Goal: Information Seeking & Learning: Learn about a topic

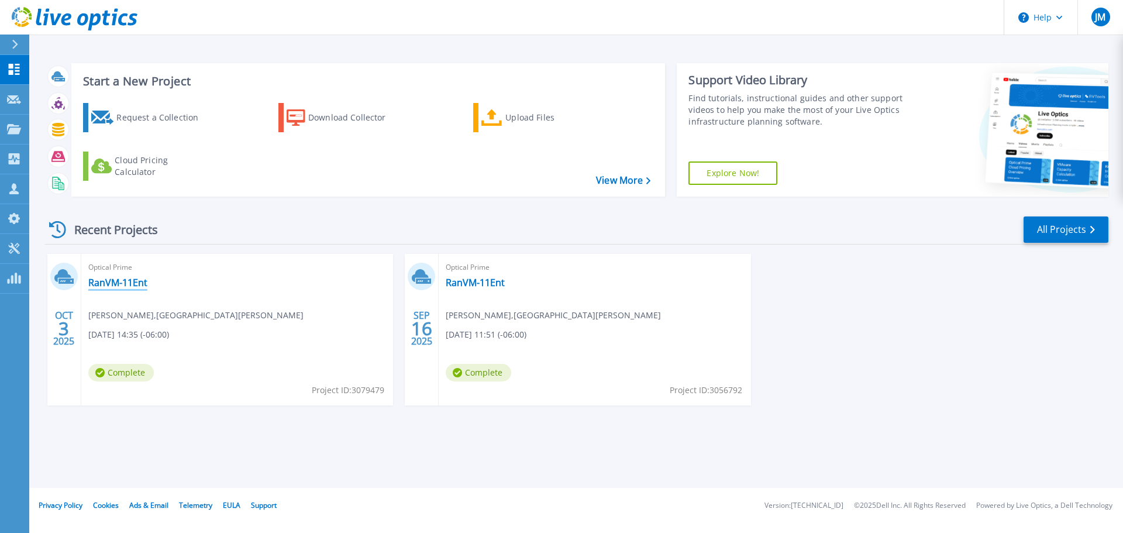
click at [109, 283] on link "RanVM-11Ent" at bounding box center [117, 283] width 59 height 12
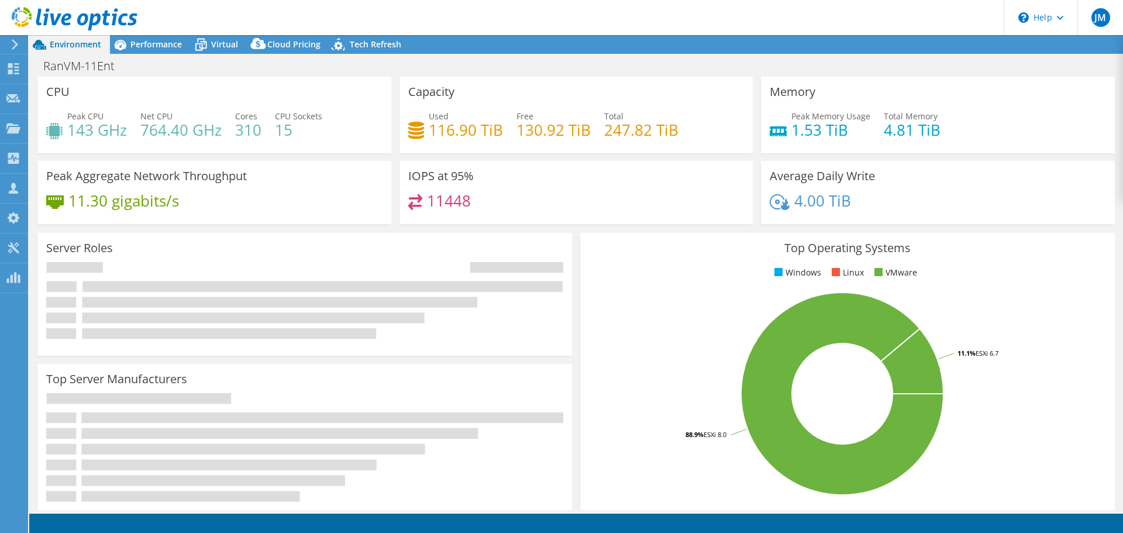
select select "USD"
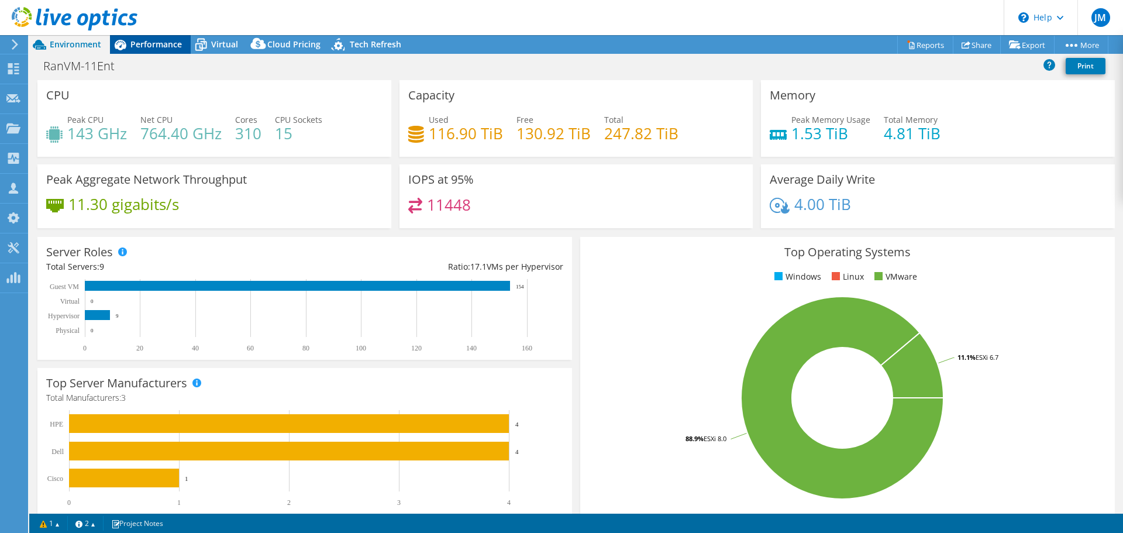
click at [150, 40] on span "Performance" at bounding box center [155, 44] width 51 height 11
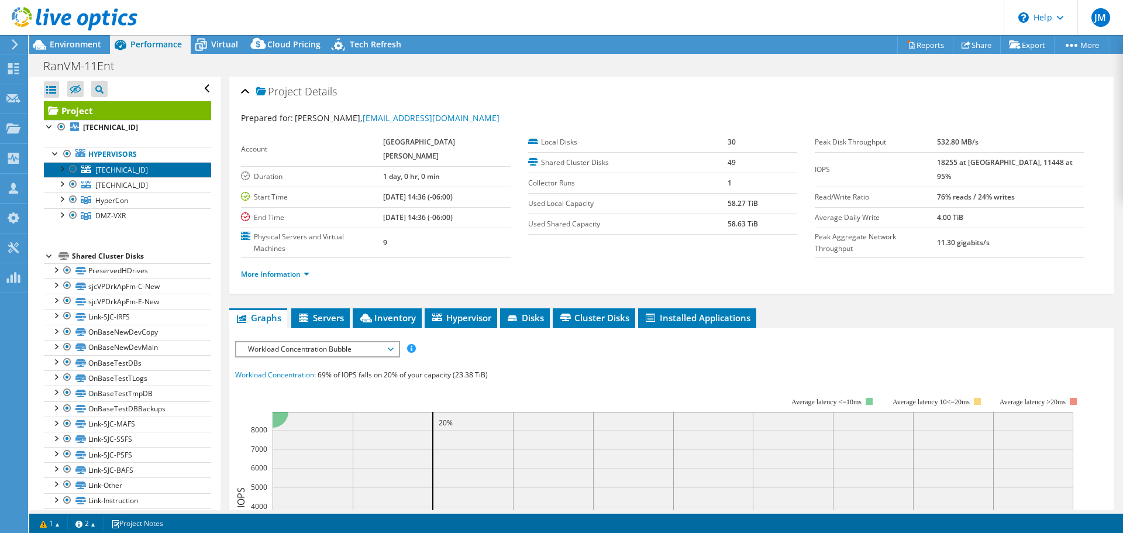
click at [138, 166] on link "[TECHNICAL_ID]" at bounding box center [127, 169] width 167 height 15
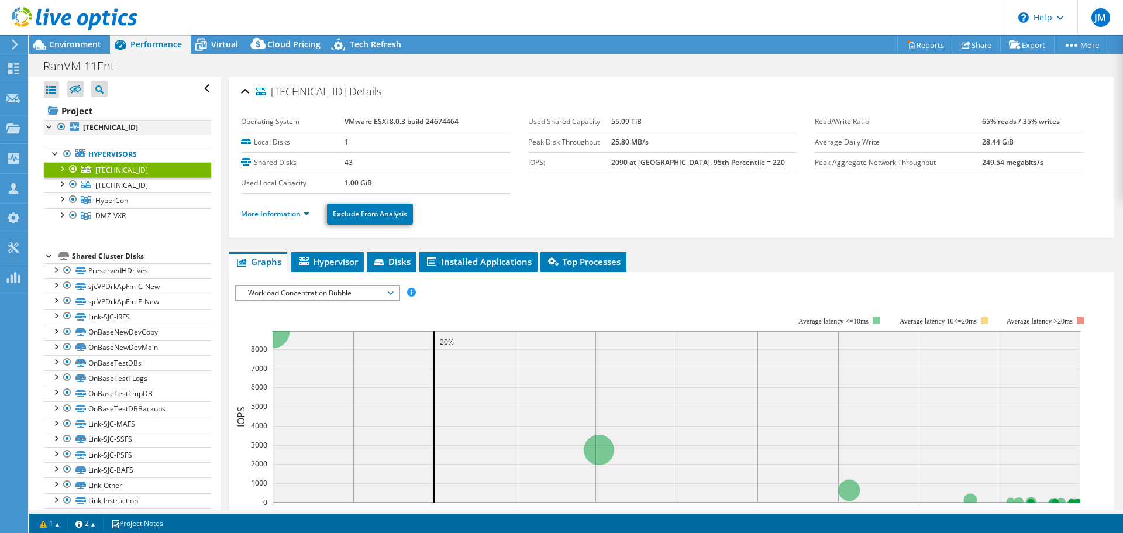
click at [46, 129] on div at bounding box center [50, 126] width 12 height 12
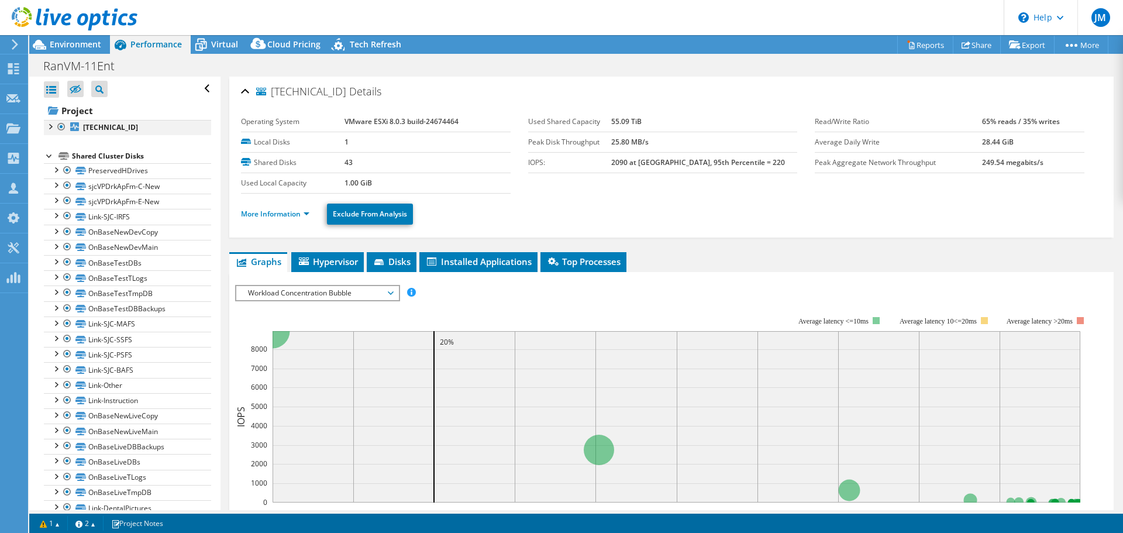
click at [46, 129] on div at bounding box center [50, 126] width 12 height 12
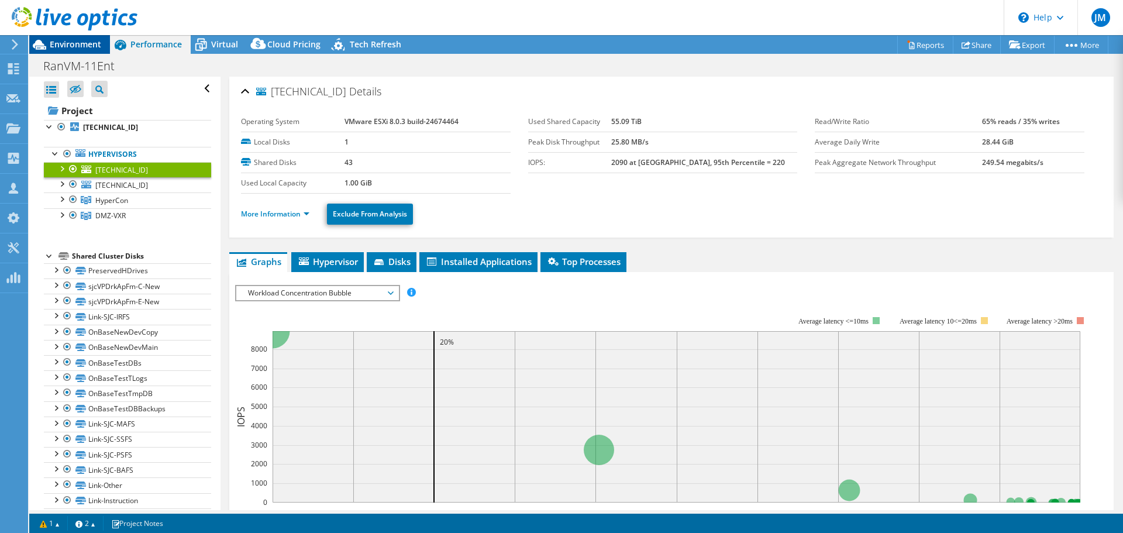
click at [67, 46] on span "Environment" at bounding box center [75, 44] width 51 height 11
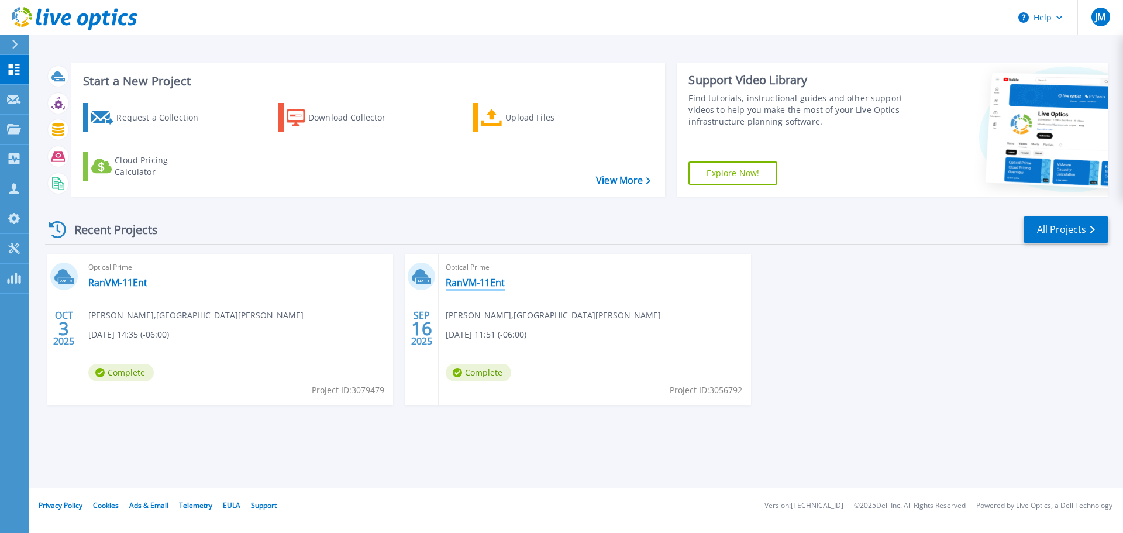
click at [481, 280] on link "RanVM-11Ent" at bounding box center [475, 283] width 59 height 12
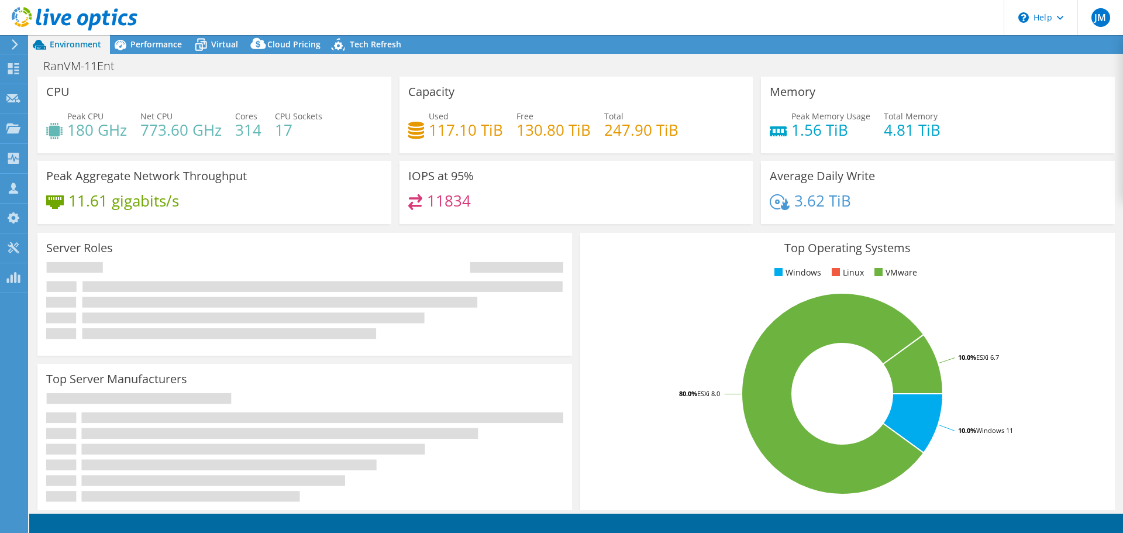
select select "USD"
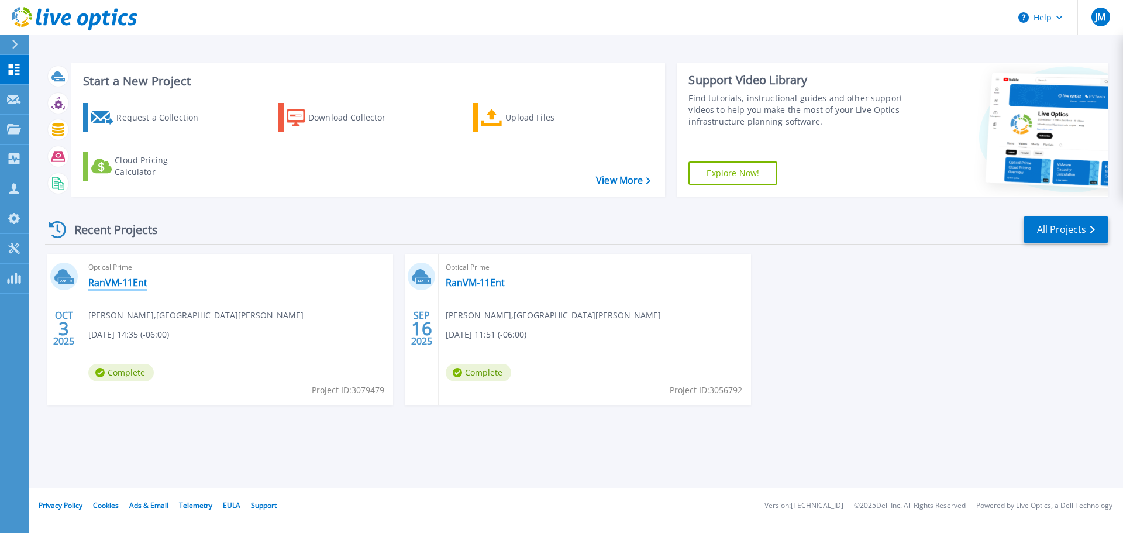
click at [132, 284] on link "RanVM-11Ent" at bounding box center [117, 283] width 59 height 12
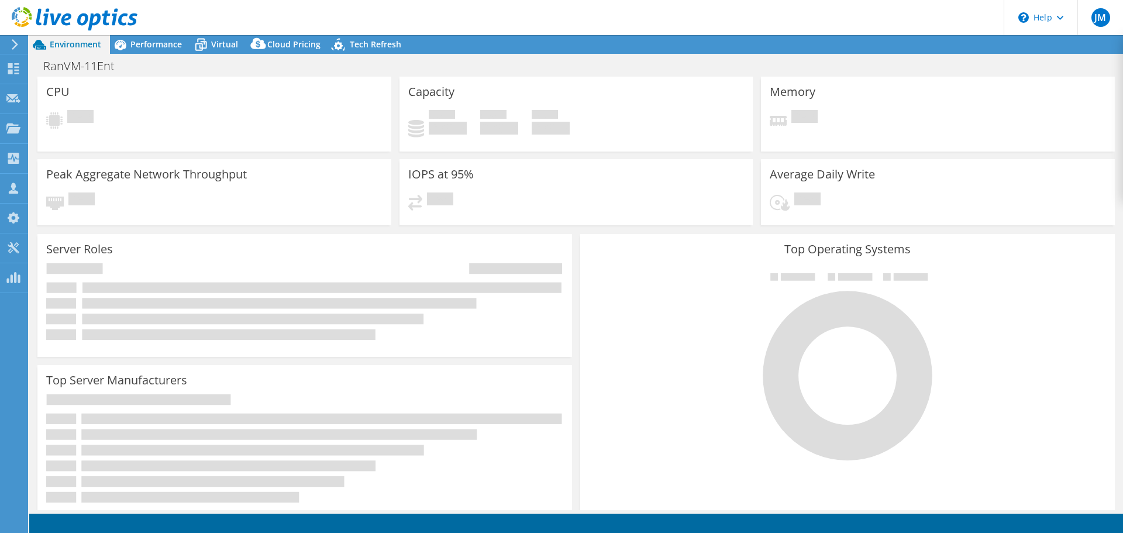
select select "USD"
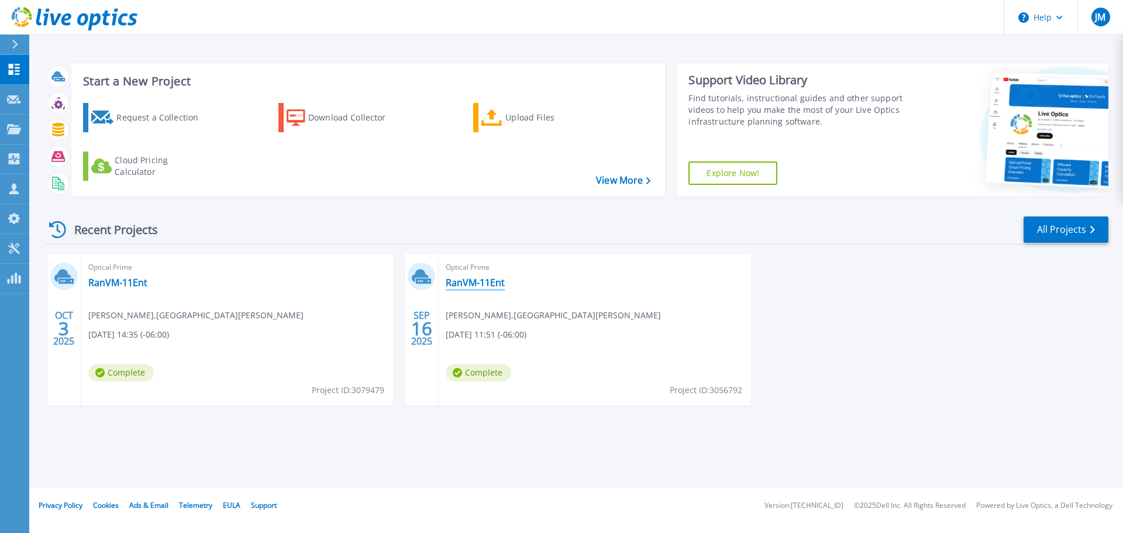
click at [474, 281] on link "RanVM-11Ent" at bounding box center [475, 283] width 59 height 12
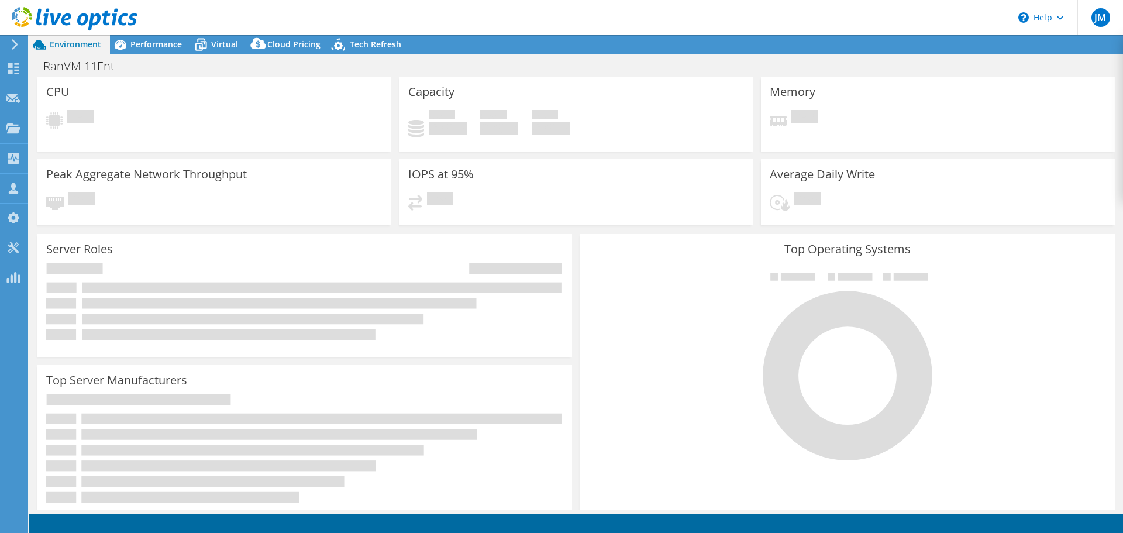
select select "USD"
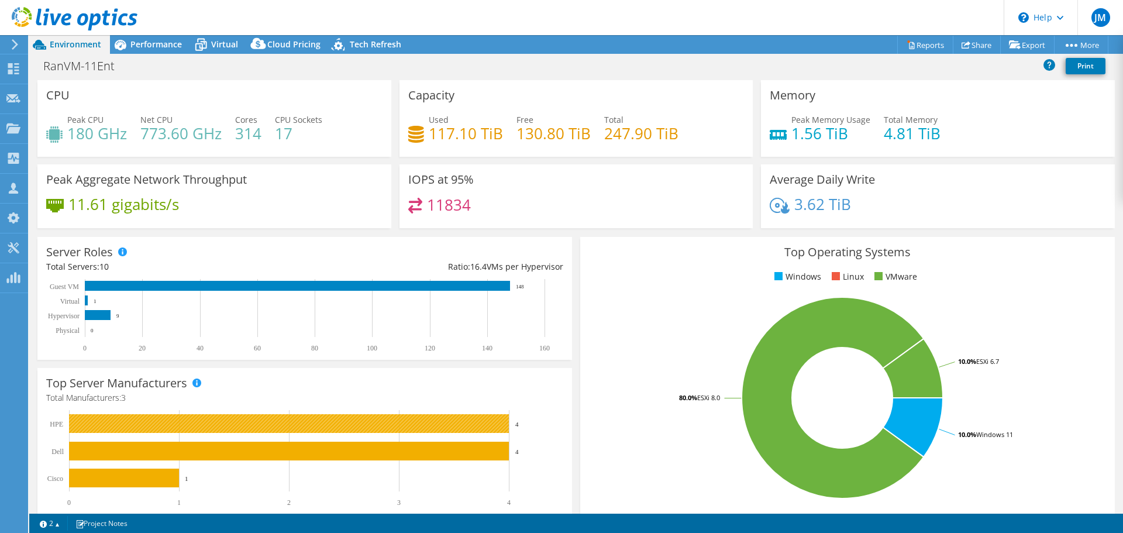
click at [401, 430] on rect at bounding box center [289, 423] width 440 height 19
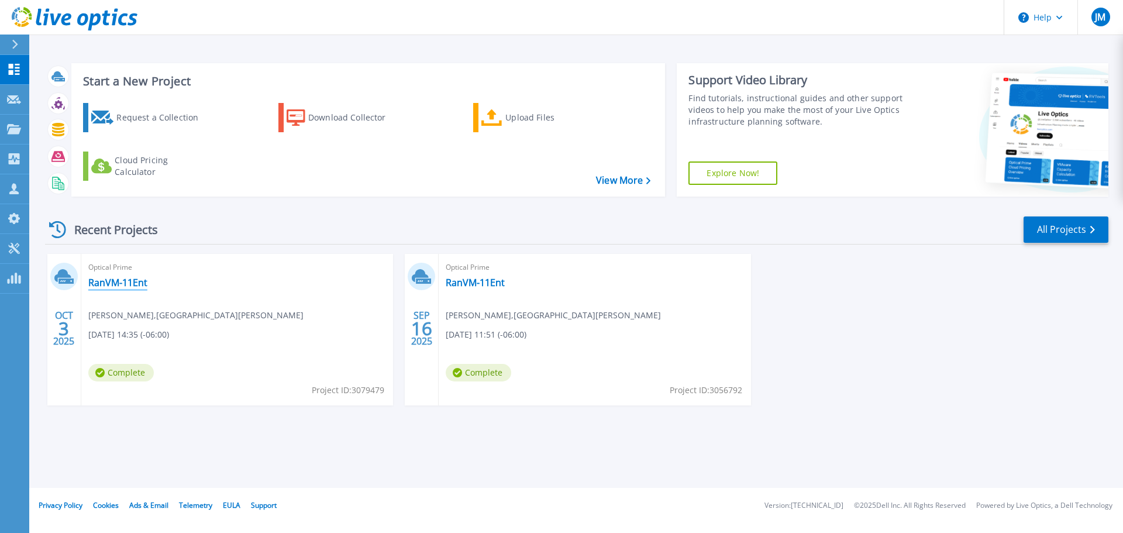
click at [132, 284] on link "RanVM-11Ent" at bounding box center [117, 283] width 59 height 12
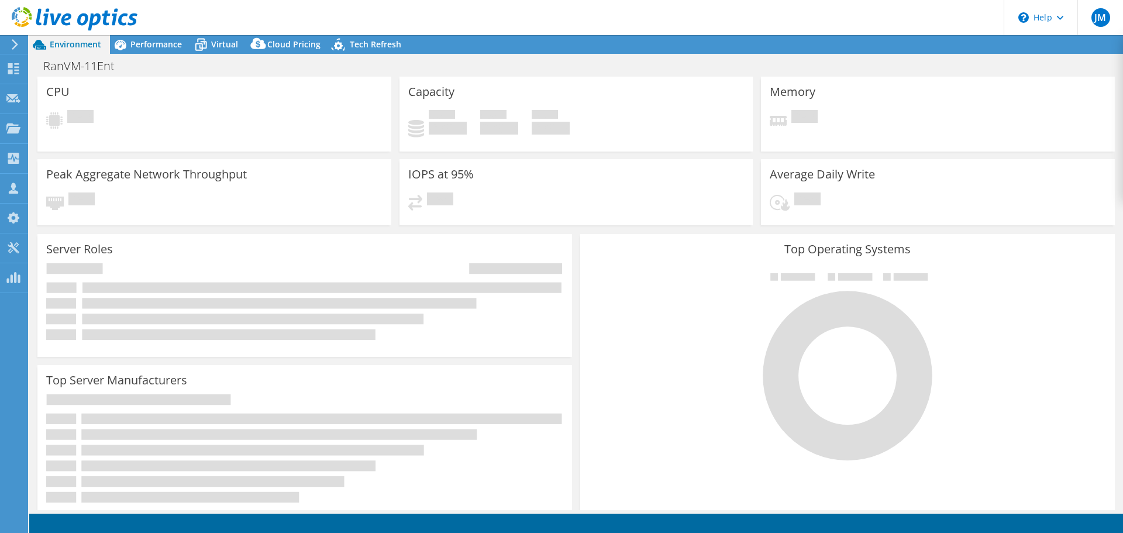
select select "USD"
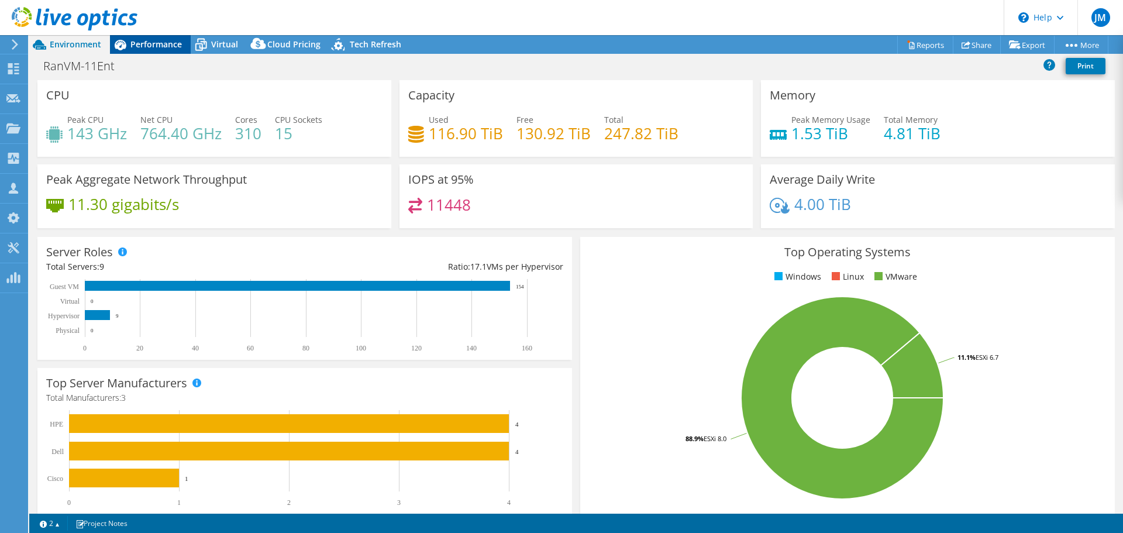
click at [160, 42] on span "Performance" at bounding box center [155, 44] width 51 height 11
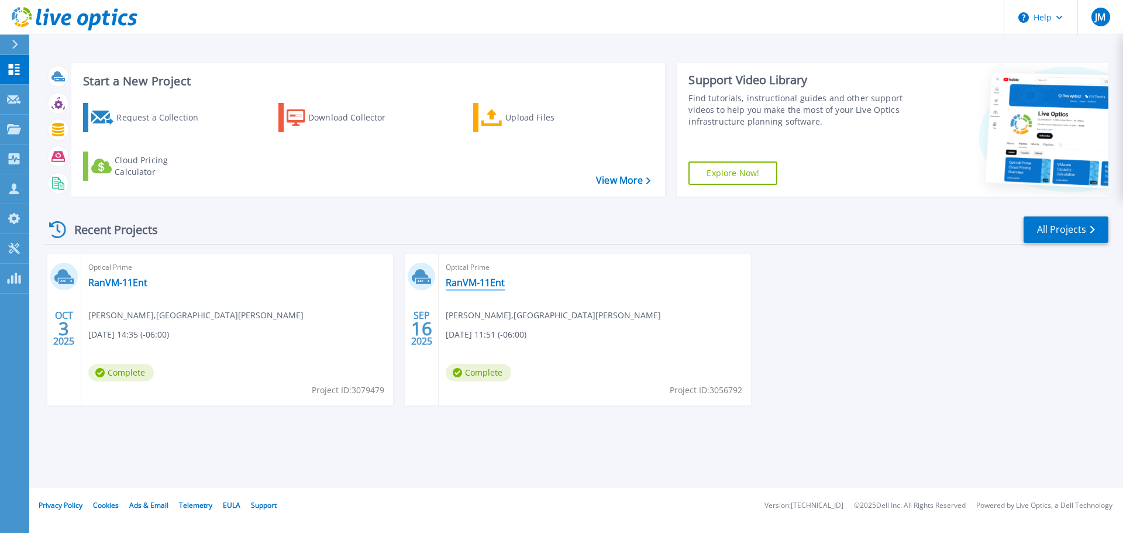
click at [475, 282] on link "RanVM-11Ent" at bounding box center [475, 283] width 59 height 12
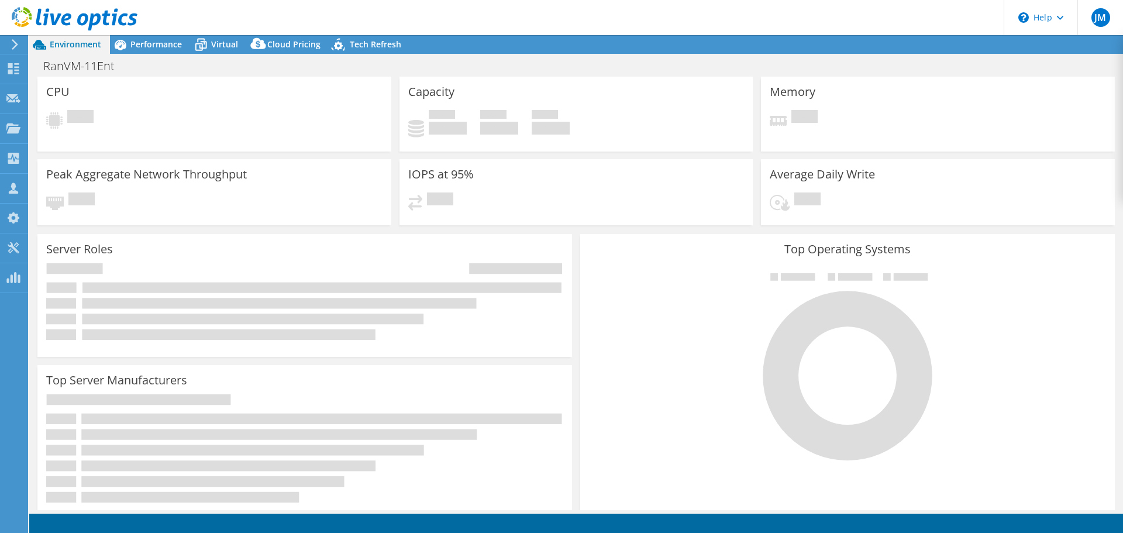
select select "USD"
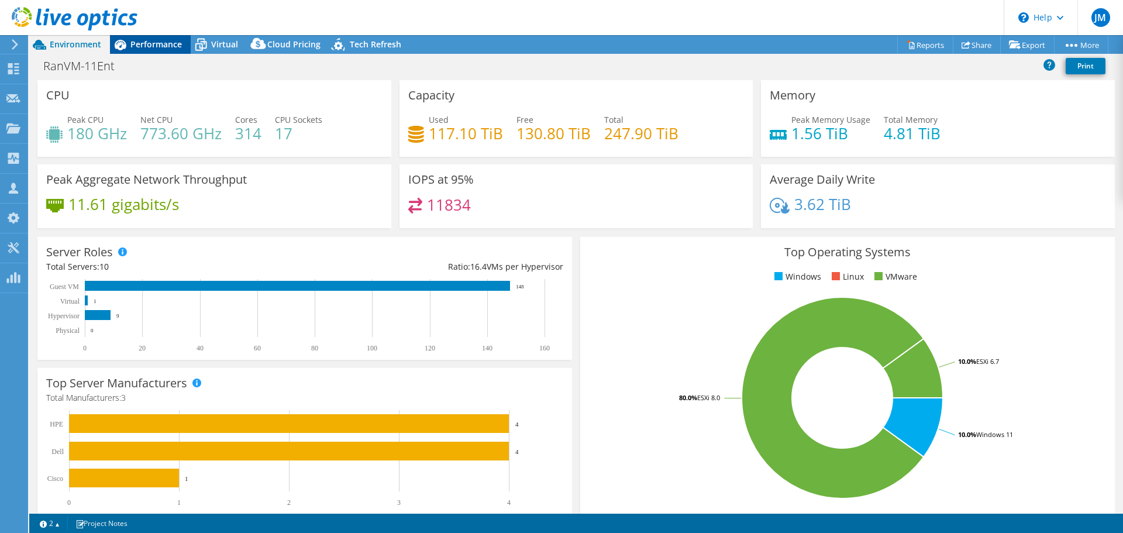
click at [140, 48] on span "Performance" at bounding box center [155, 44] width 51 height 11
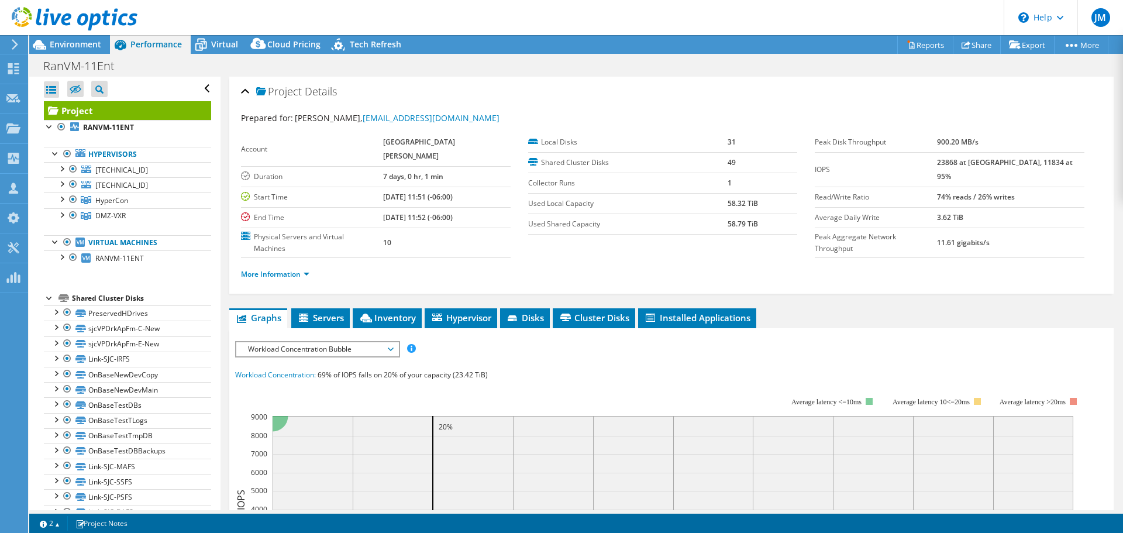
click at [56, 38] on div at bounding box center [68, 19] width 137 height 39
click at [78, 49] on span "Environment" at bounding box center [75, 44] width 51 height 11
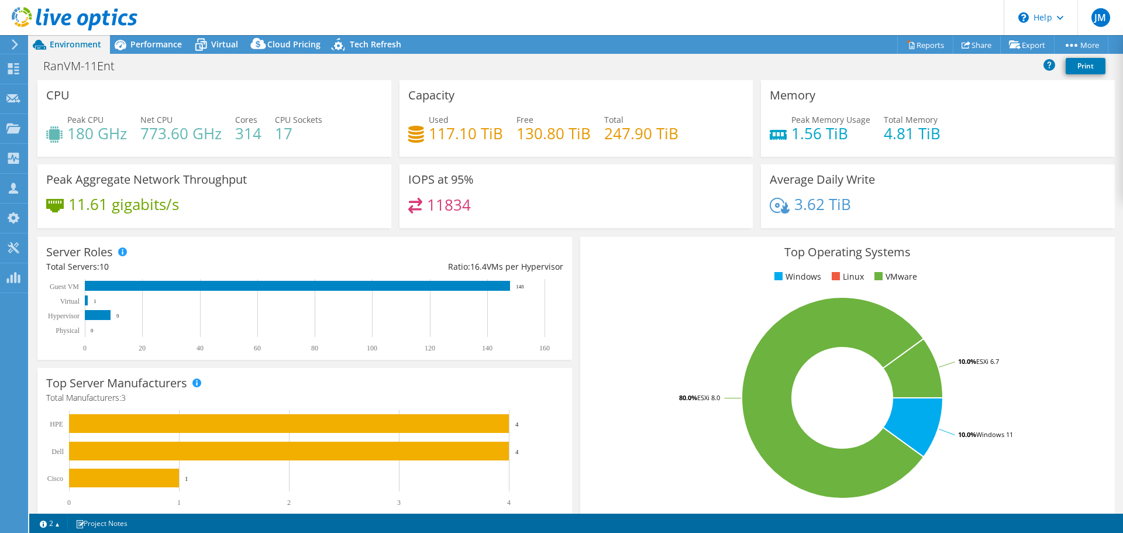
click at [64, 44] on span "Environment" at bounding box center [75, 44] width 51 height 11
click at [12, 64] on use at bounding box center [13, 68] width 11 height 11
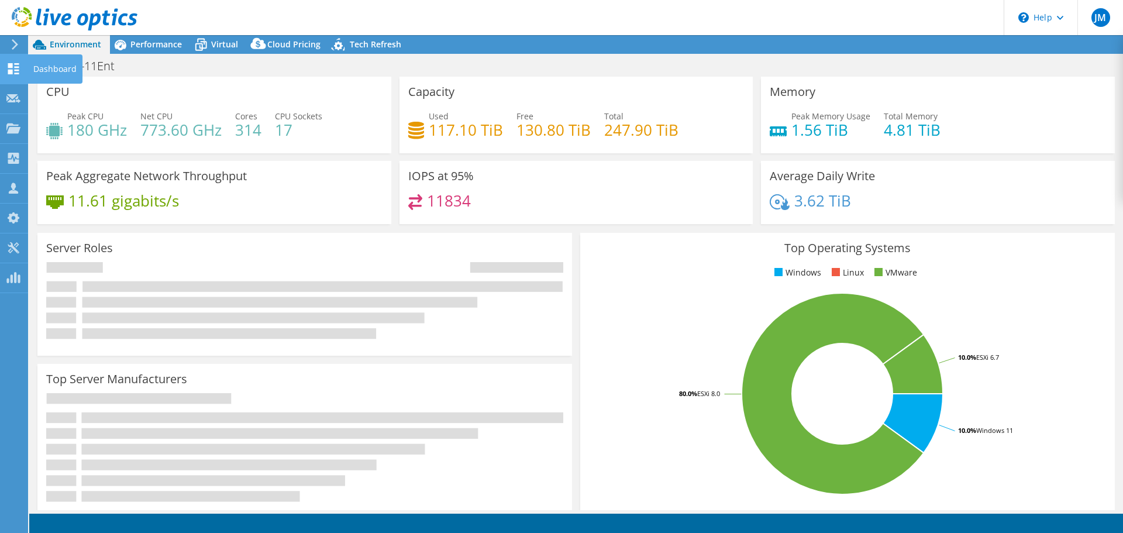
select select "USD"
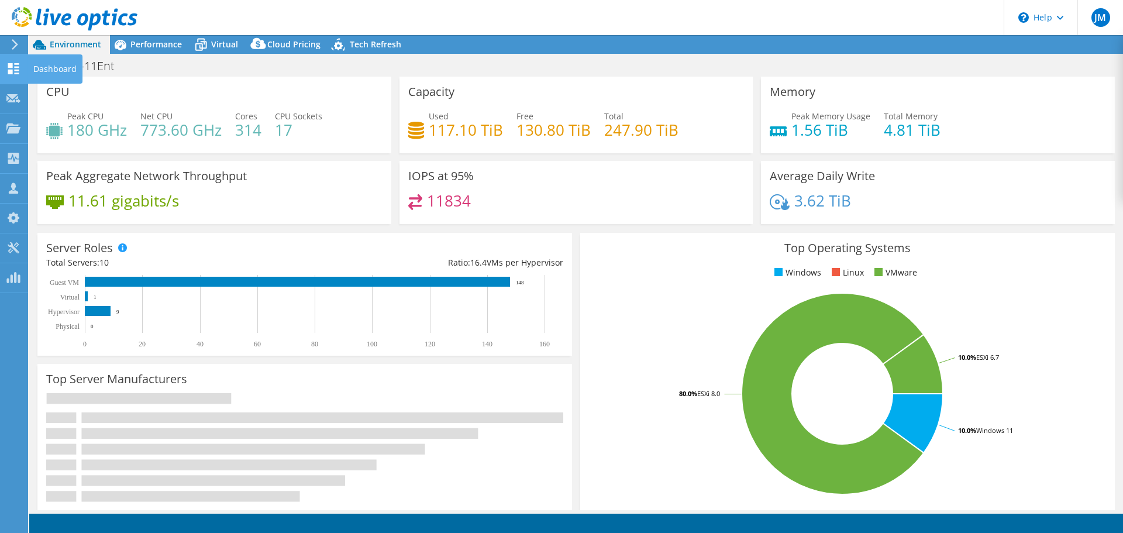
click at [10, 67] on use at bounding box center [13, 68] width 11 height 11
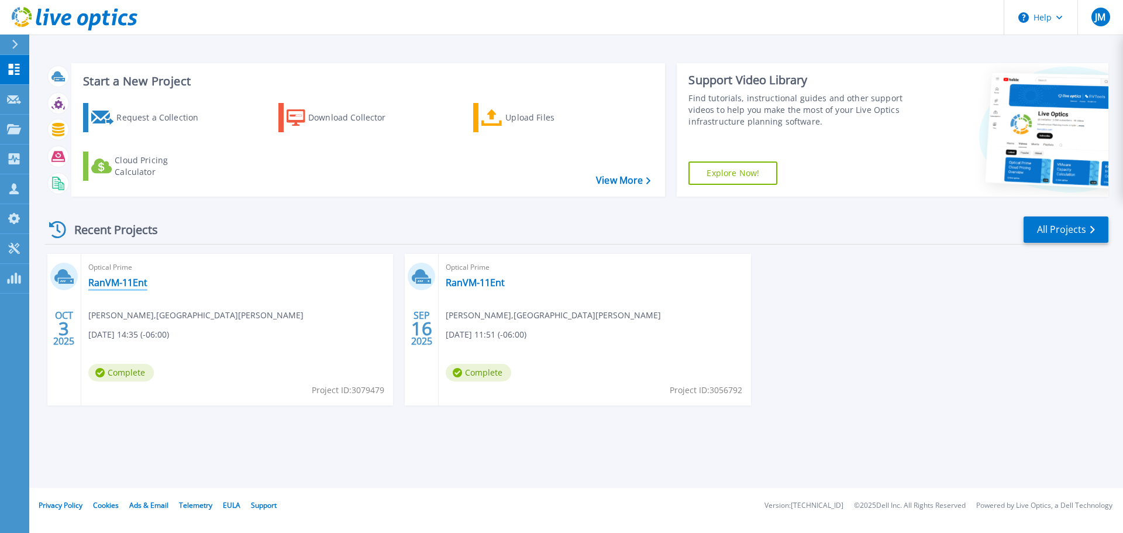
click at [120, 280] on link "RanVM-11Ent" at bounding box center [117, 283] width 59 height 12
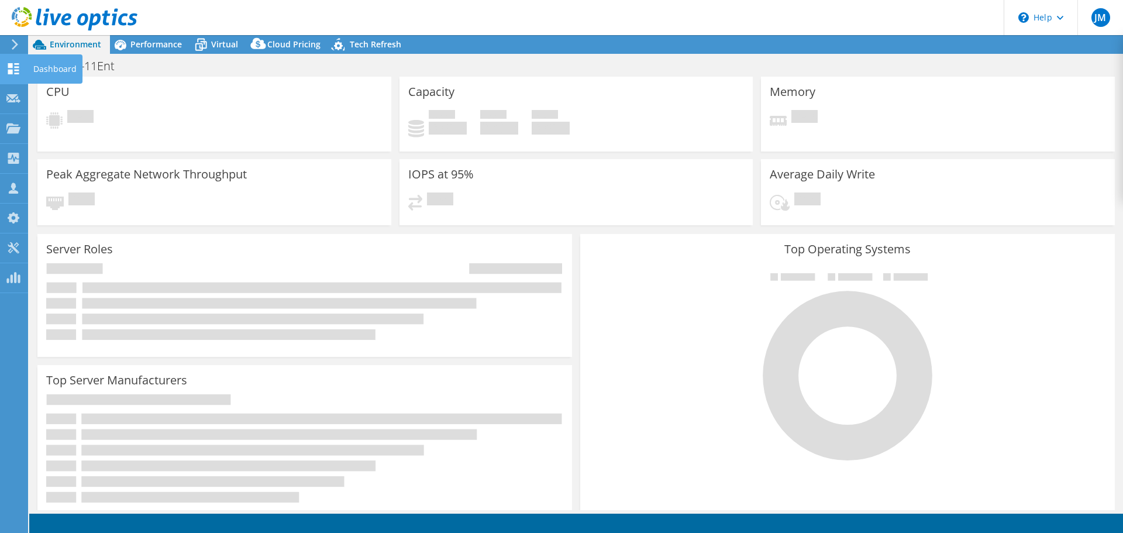
select select "USD"
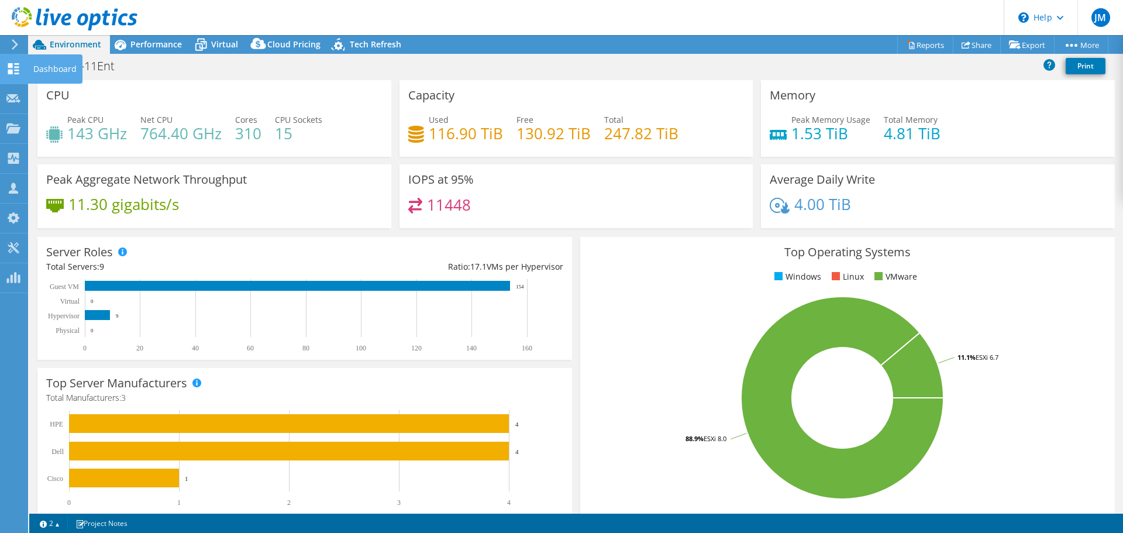
click at [15, 69] on icon at bounding box center [13, 68] width 14 height 11
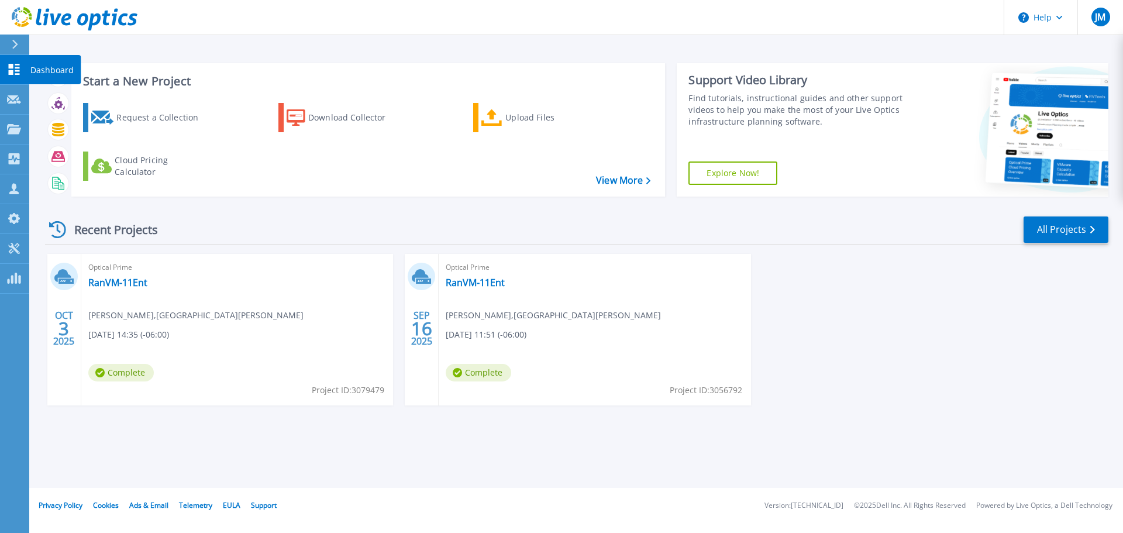
click at [15, 77] on link "Dashboard Dashboard" at bounding box center [14, 70] width 29 height 30
click at [481, 284] on link "RanVM-11Ent" at bounding box center [475, 283] width 59 height 12
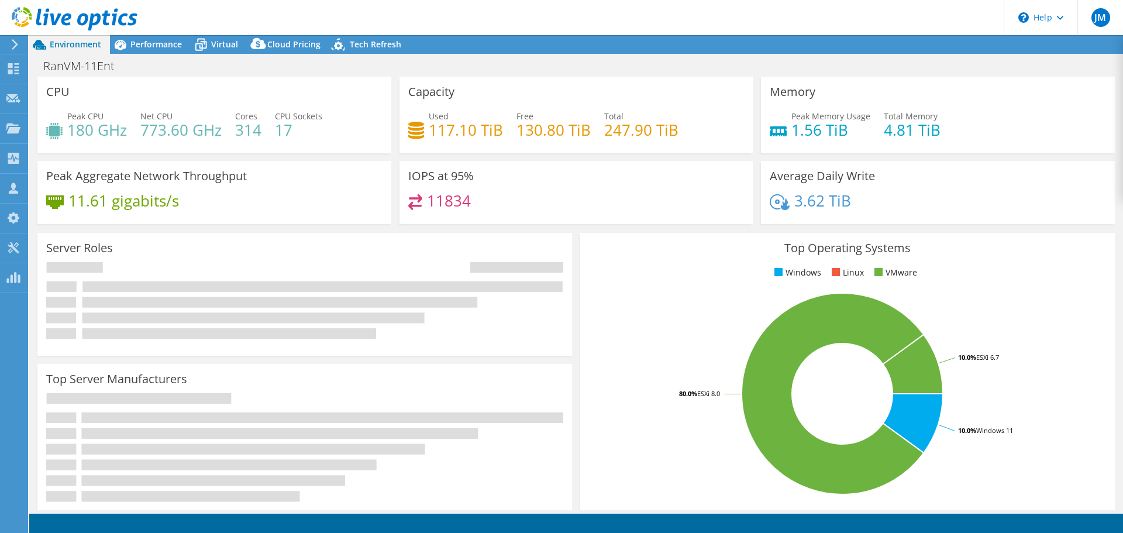
select select "USD"
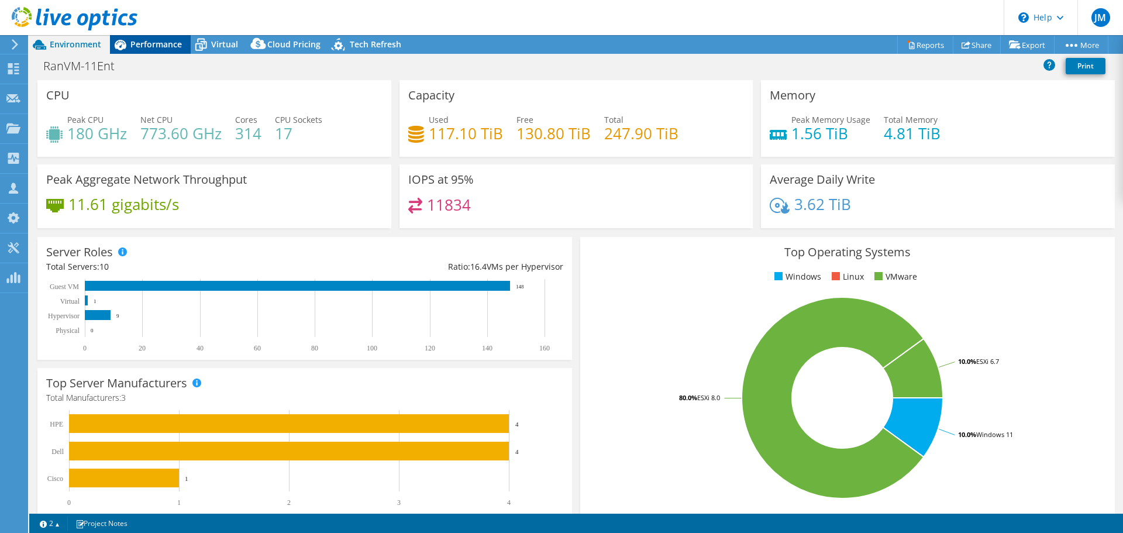
click at [143, 46] on span "Performance" at bounding box center [155, 44] width 51 height 11
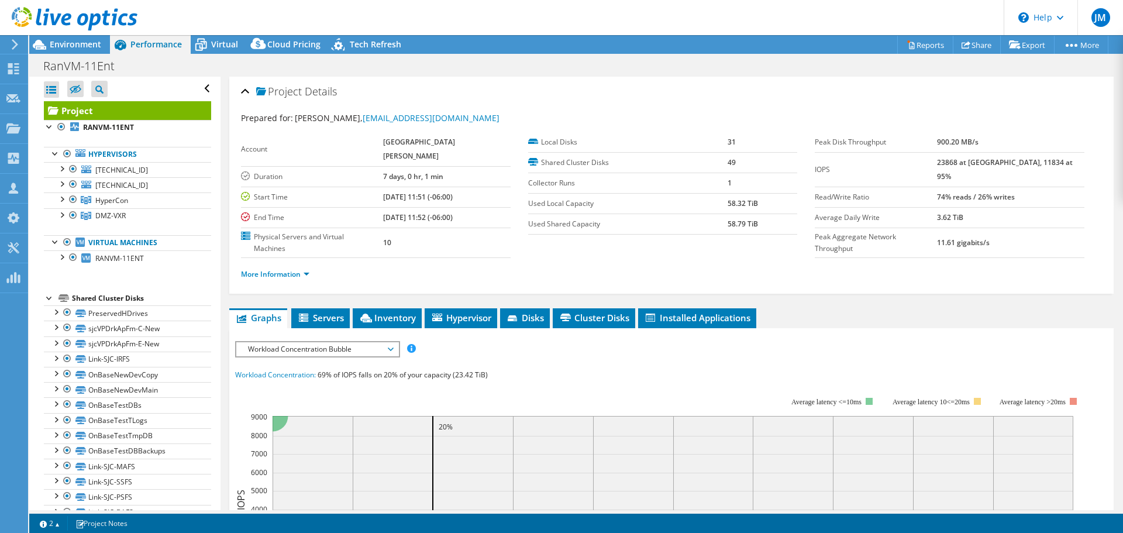
click at [737, 227] on b "58.79 TiB" at bounding box center [743, 224] width 30 height 10
click at [527, 312] on span "Disks" at bounding box center [525, 318] width 38 height 12
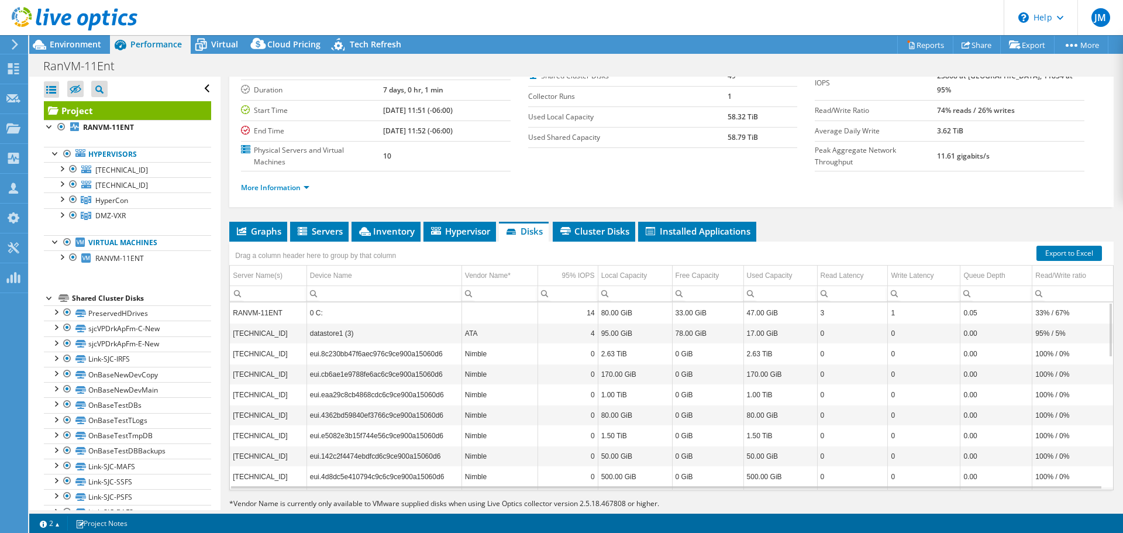
scroll to position [88, 0]
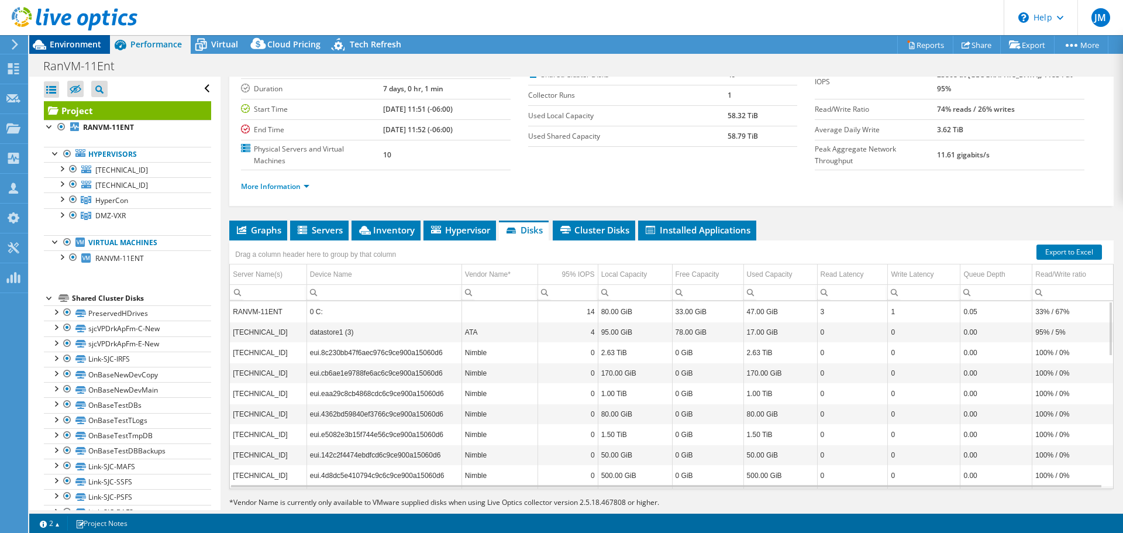
click at [73, 50] on div "Environment" at bounding box center [69, 44] width 81 height 19
